Goal: Task Accomplishment & Management: Complete application form

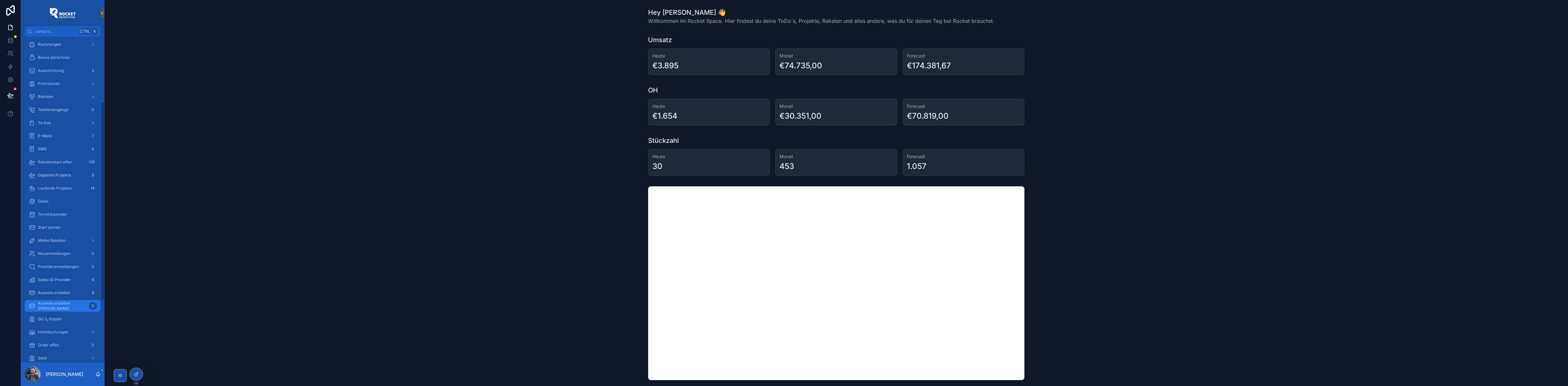
scroll to position [136, 0]
drag, startPoint x: 48, startPoint y: 327, endPoint x: 422, endPoint y: 263, distance: 379.4
click at [48, 327] on div "Geld" at bounding box center [63, 329] width 68 height 10
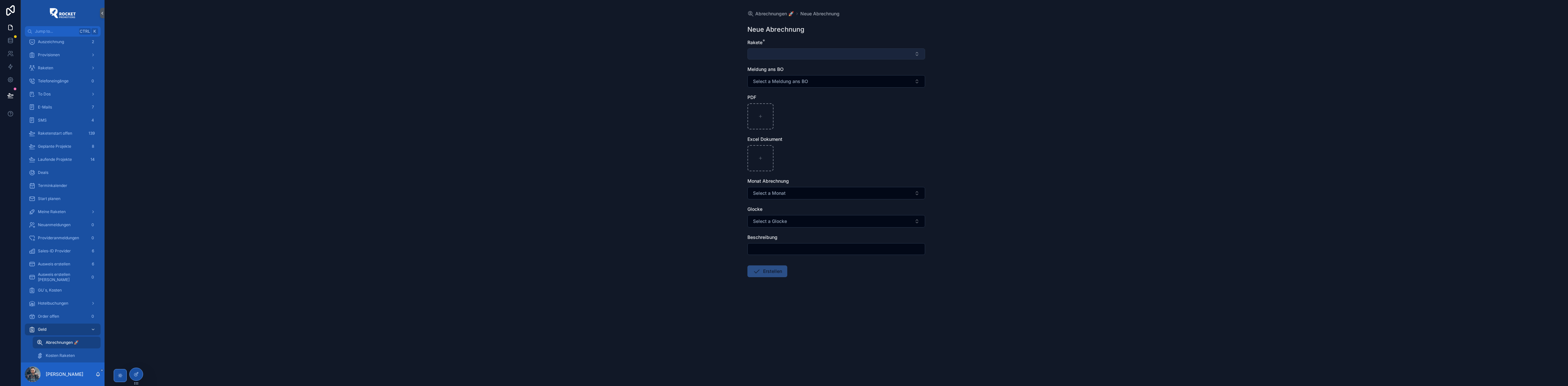
click at [762, 53] on button "Select Button" at bounding box center [837, 54] width 178 height 11
type input "**********"
click at [800, 89] on div "[DEMOGRAPHIC_DATA][PERSON_NAME]" at bounding box center [836, 90] width 174 height 10
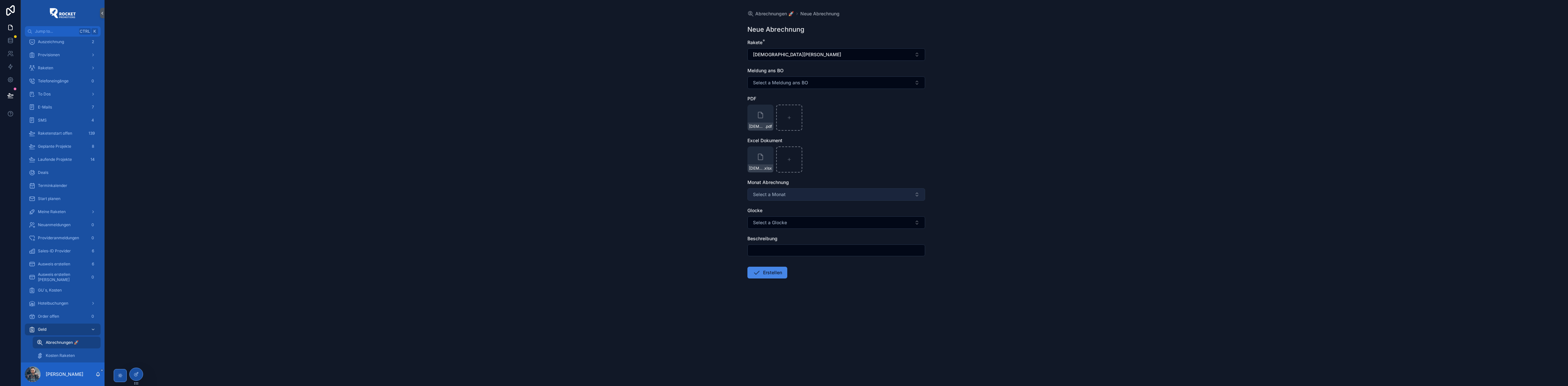
click at [769, 190] on button "Select a Monat" at bounding box center [837, 194] width 178 height 12
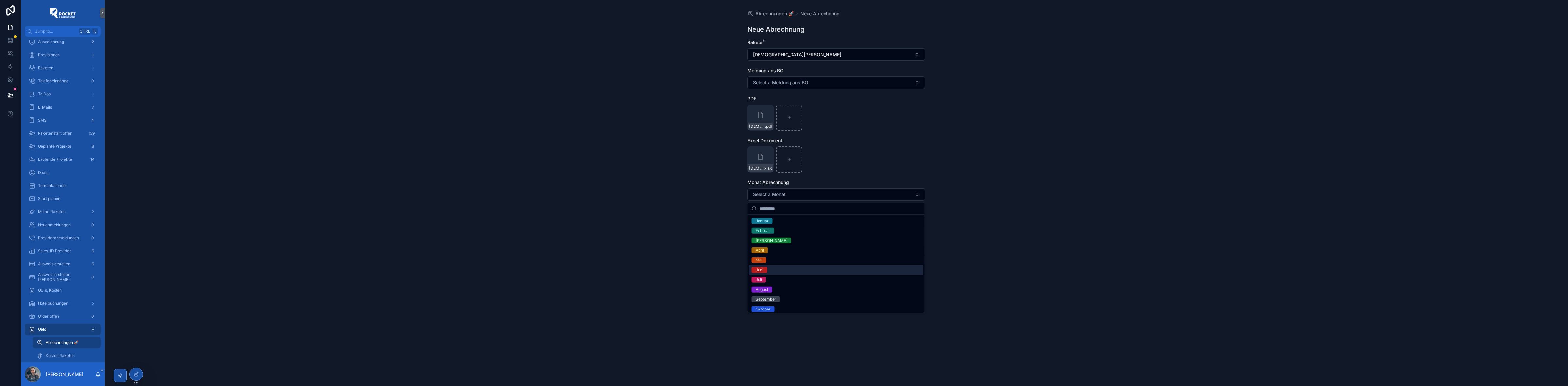
click at [767, 268] on span "Juni" at bounding box center [759, 270] width 16 height 6
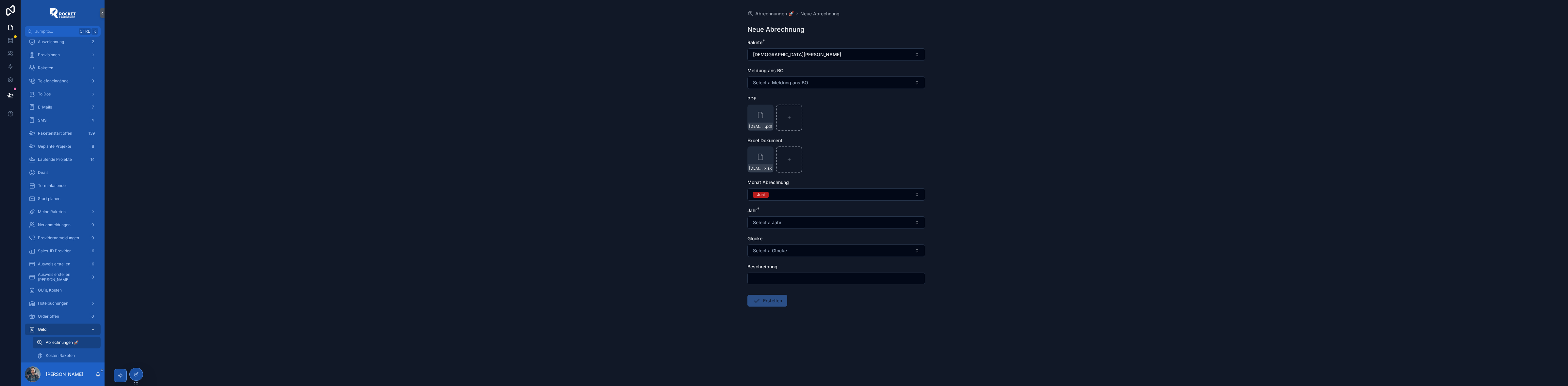
click at [765, 279] on input "scrollable content" at bounding box center [836, 278] width 177 height 9
click at [770, 216] on button "Select a Jahr" at bounding box center [837, 222] width 178 height 12
click at [766, 269] on span "2025" at bounding box center [760, 269] width 17 height 6
click at [694, 247] on div "Abrechnungen 🚀 Neue Abrechnung Neue Abrechnung Rakete * [PERSON_NAME] Meldung a…" at bounding box center [837, 193] width 1464 height 386
click at [768, 299] on button "Erstellen" at bounding box center [768, 301] width 40 height 12
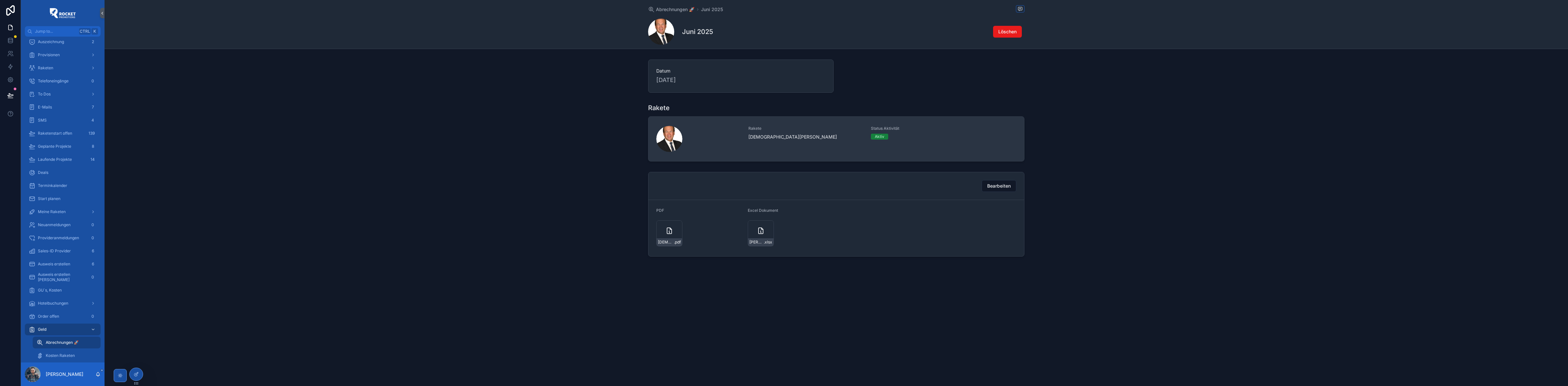
click at [784, 135] on span "[DEMOGRAPHIC_DATA][PERSON_NAME]" at bounding box center [806, 137] width 115 height 7
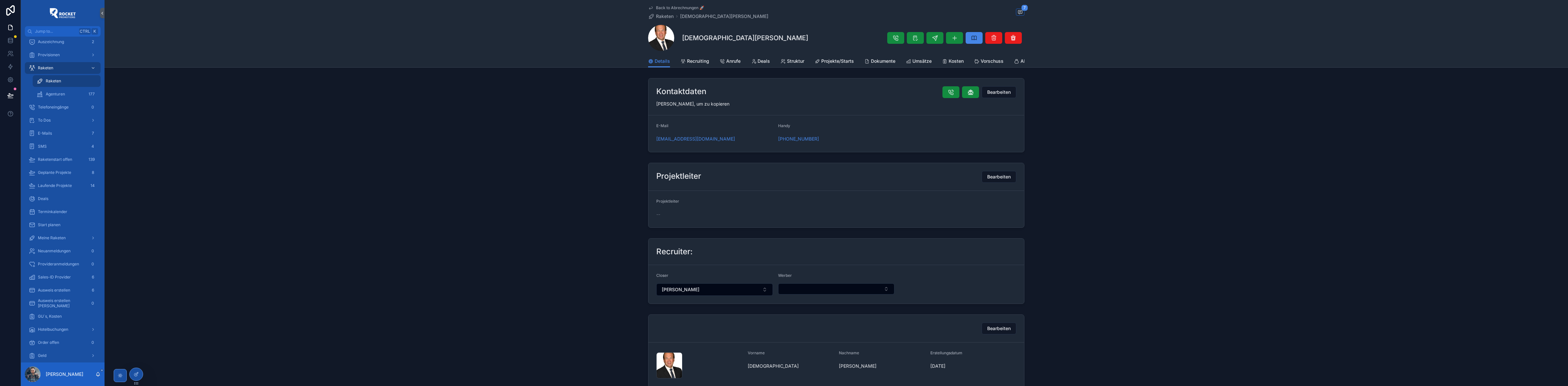
scroll to position [20, 0]
drag, startPoint x: 710, startPoint y: 37, endPoint x: 670, endPoint y: 37, distance: 40.0
click at [670, 37] on div "[DEMOGRAPHIC_DATA][PERSON_NAME]" at bounding box center [837, 38] width 376 height 26
copy div "[DEMOGRAPHIC_DATA][PERSON_NAME]"
click at [711, 37] on h1 "[DEMOGRAPHIC_DATA][PERSON_NAME]" at bounding box center [745, 38] width 126 height 9
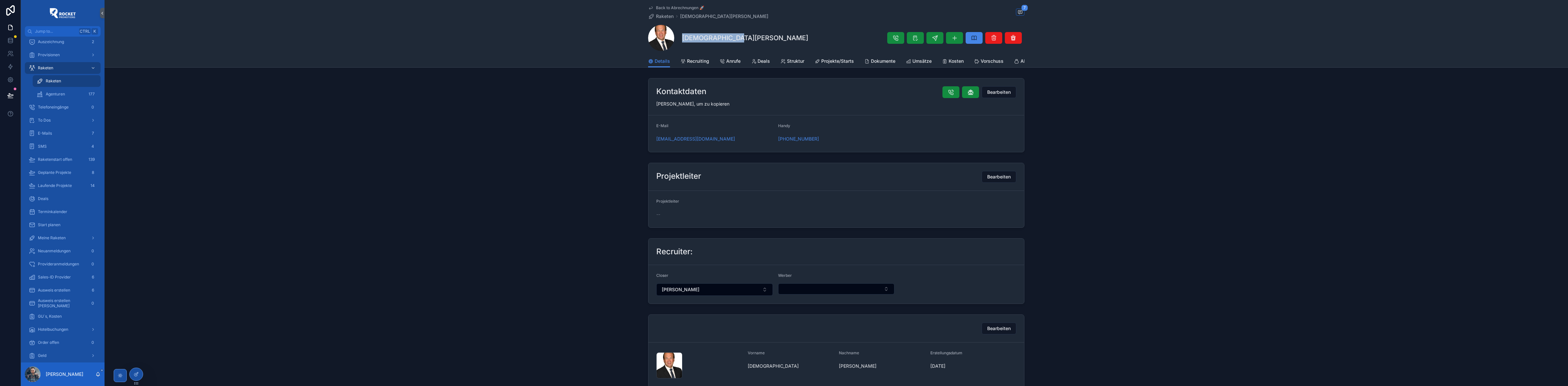
copy div "[DEMOGRAPHIC_DATA][PERSON_NAME]"
click at [750, 44] on div "[DEMOGRAPHIC_DATA][PERSON_NAME]" at bounding box center [837, 38] width 376 height 26
drag, startPoint x: 735, startPoint y: 37, endPoint x: 679, endPoint y: 37, distance: 56.0
click at [679, 37] on div "[DEMOGRAPHIC_DATA][PERSON_NAME]" at bounding box center [837, 38] width 376 height 26
copy h1 "[DEMOGRAPHIC_DATA][PERSON_NAME]"
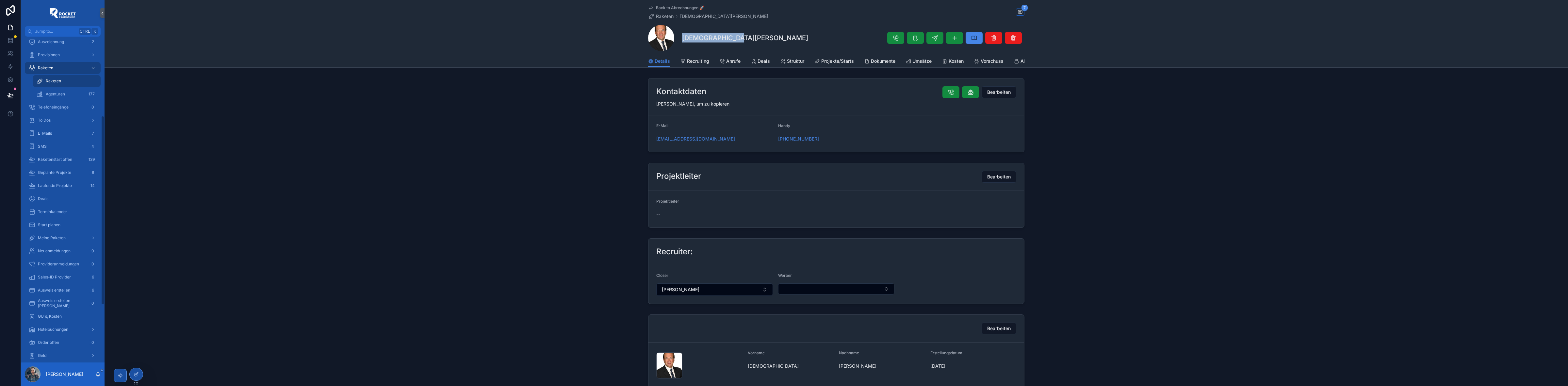
scroll to position [20, 0]
click at [758, 37] on div "[DEMOGRAPHIC_DATA][PERSON_NAME]" at bounding box center [837, 38] width 376 height 26
click at [60, 118] on div "To Dos" at bounding box center [63, 120] width 68 height 10
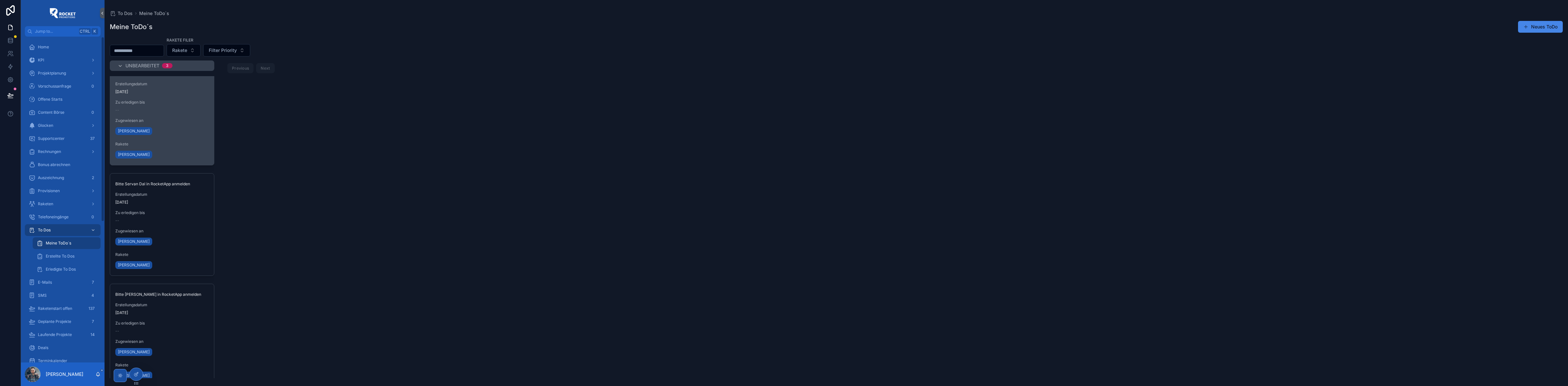
scroll to position [27, 0]
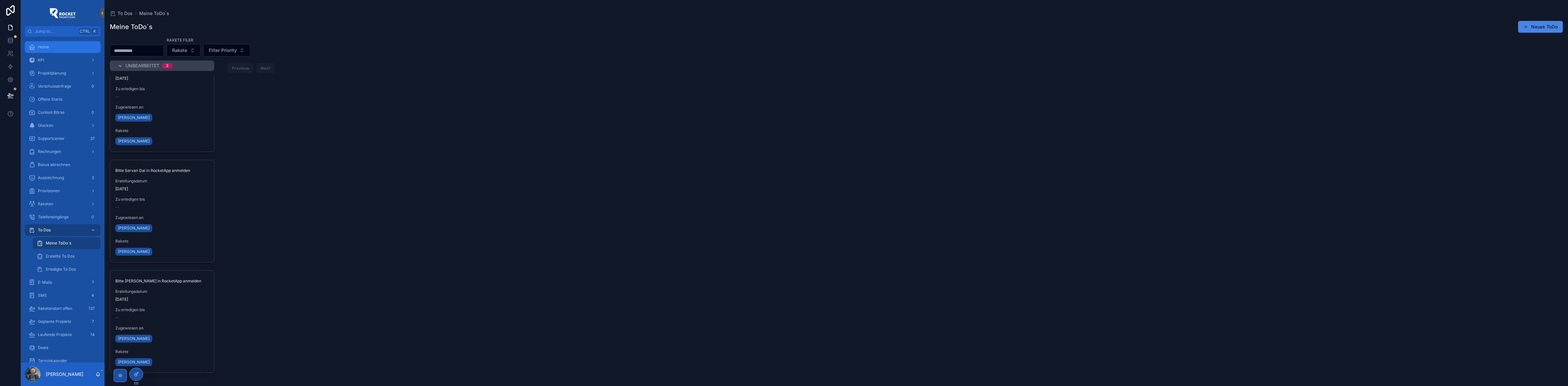
click at [61, 49] on div "Home" at bounding box center [63, 47] width 68 height 10
